Goal: Task Accomplishment & Management: Complete application form

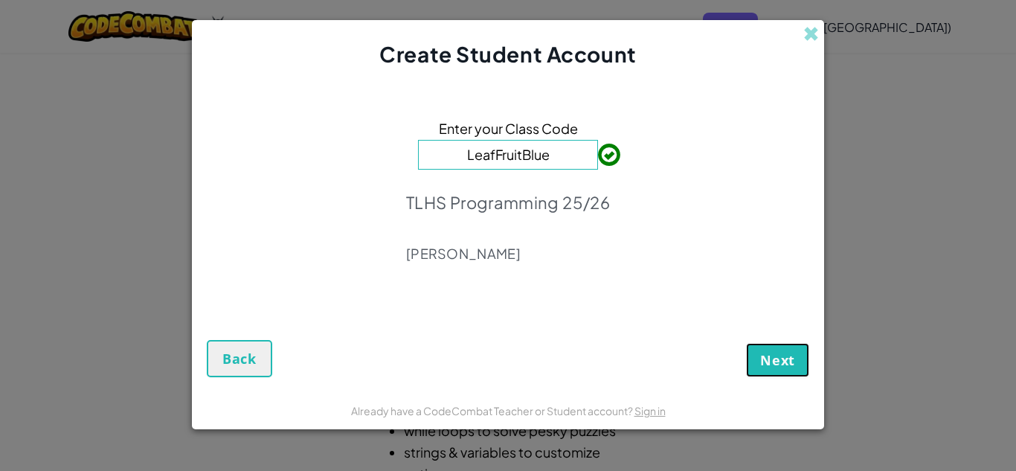
click at [768, 358] on span "Next" at bounding box center [777, 360] width 35 height 18
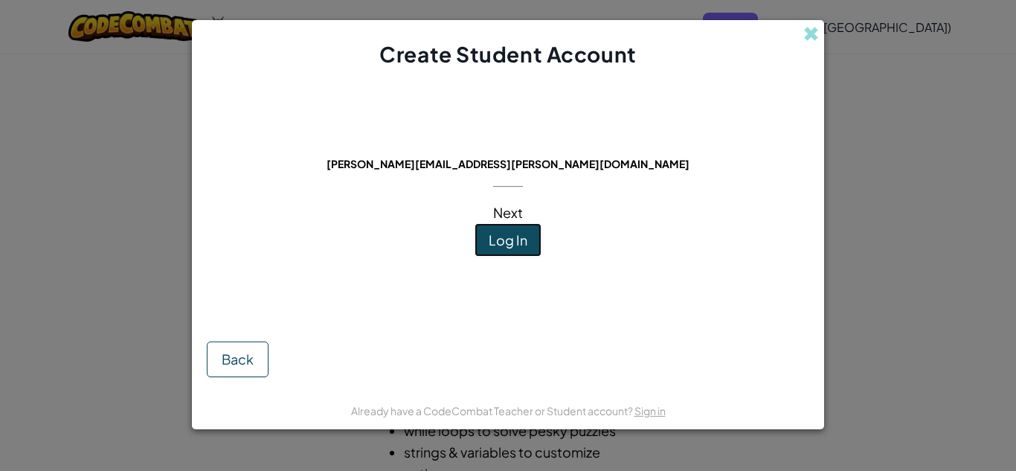
click at [505, 242] on span "Log In" at bounding box center [507, 239] width 39 height 17
